Goal: Task Accomplishment & Management: Manage account settings

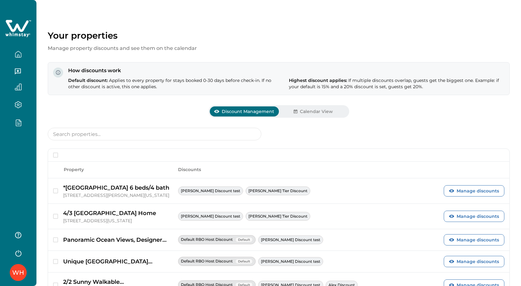
click at [9, 156] on div "WH" at bounding box center [18, 143] width 36 height 286
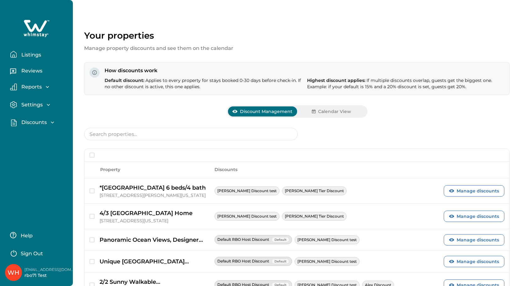
click at [29, 53] on p "Listings" at bounding box center [30, 55] width 22 height 6
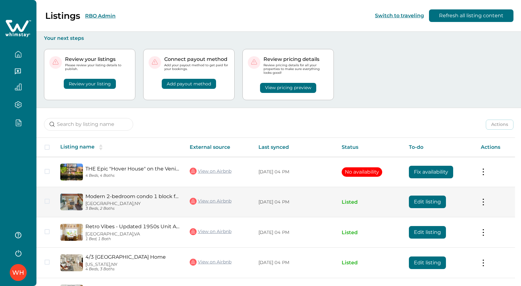
click at [446, 202] on button "Edit listing" at bounding box center [427, 202] width 37 height 13
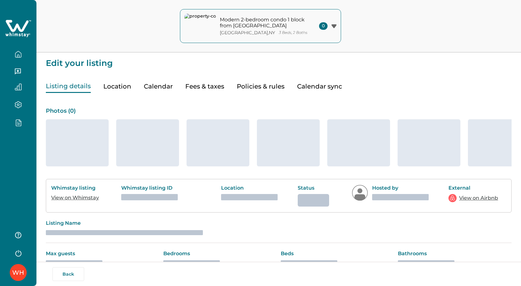
click at [29, 163] on div "WH" at bounding box center [18, 143] width 36 height 286
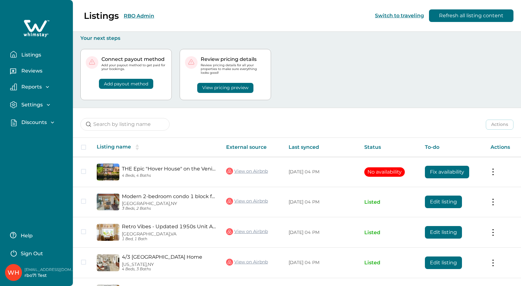
click at [18, 53] on button "Listings" at bounding box center [39, 54] width 58 height 13
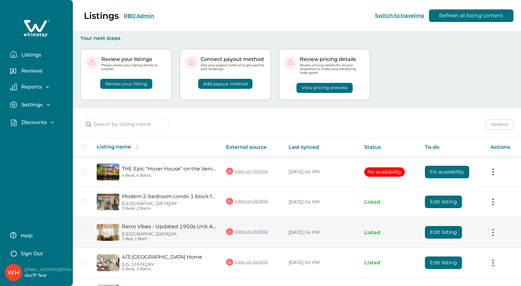
scroll to position [48, 0]
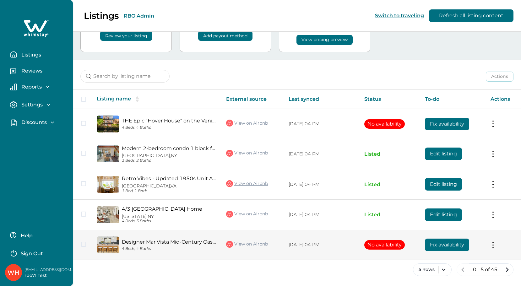
click at [434, 241] on button "Fix availability" at bounding box center [447, 245] width 44 height 13
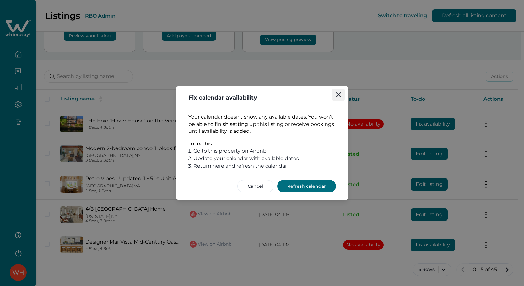
click at [336, 96] on icon "Close" at bounding box center [338, 94] width 5 height 5
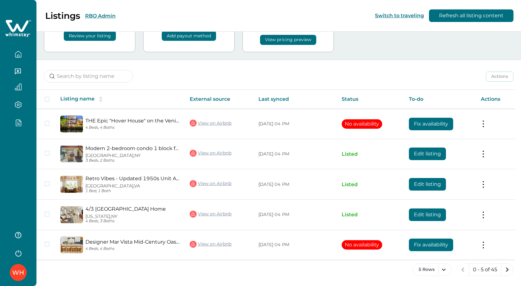
click at [23, 163] on div "WH" at bounding box center [18, 143] width 36 height 286
